Goal: Task Accomplishment & Management: Use online tool/utility

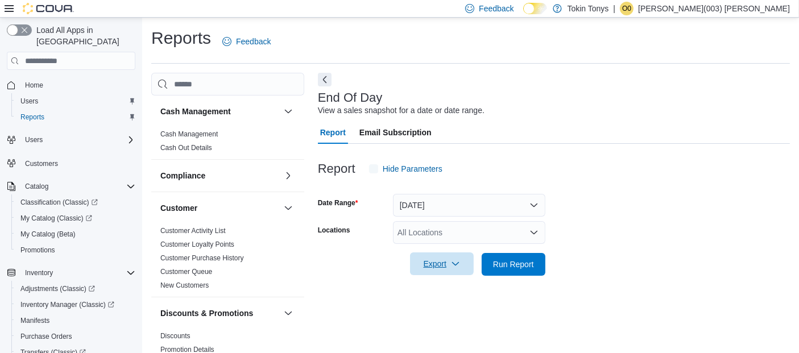
scroll to position [16, 0]
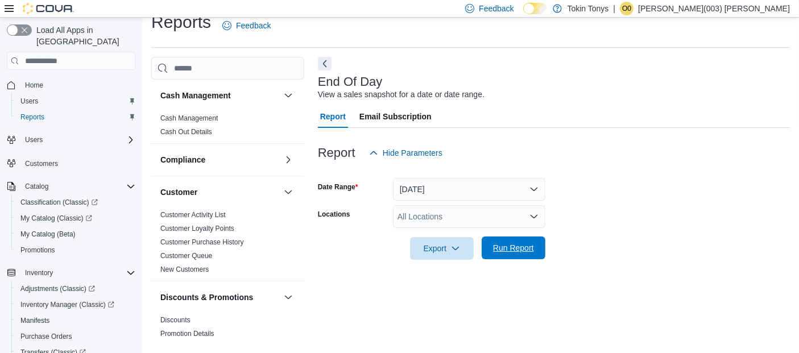
click at [486, 254] on button "Run Report" at bounding box center [514, 248] width 64 height 23
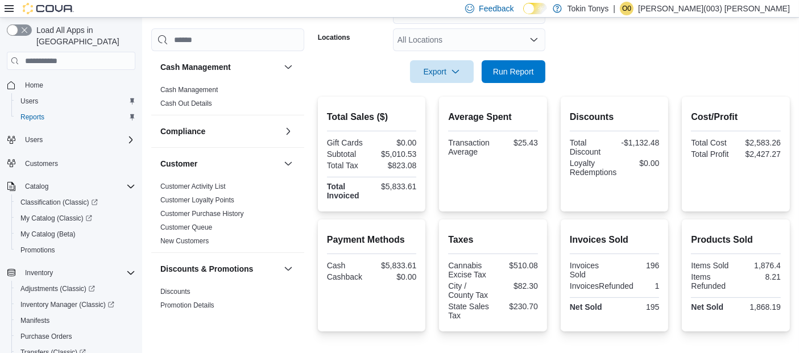
scroll to position [206, 0]
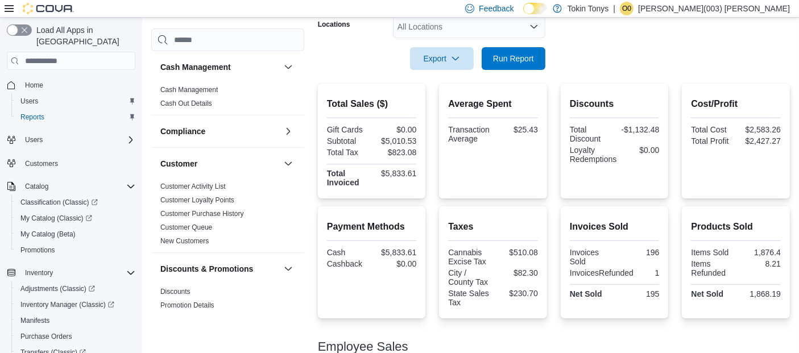
click at [530, 334] on div at bounding box center [554, 334] width 472 height 14
